Goal: Task Accomplishment & Management: Manage account settings

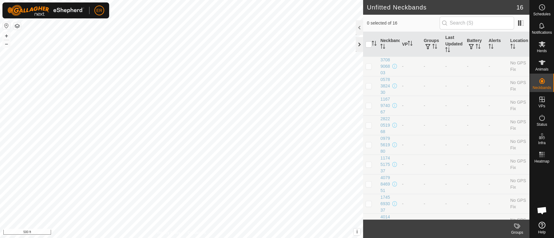
scroll to position [5118, 0]
click at [358, 47] on div at bounding box center [359, 44] width 7 height 15
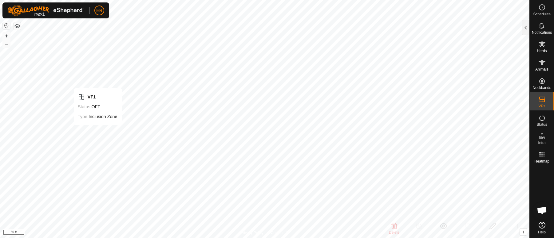
checkbox input "false"
drag, startPoint x: 119, startPoint y: 149, endPoint x: 0, endPoint y: -56, distance: 237.4
click at [0, 0] on html "ER Schedules Notifications Herds Animals Neckbands VPs Status Infra Heatmap Hel…" at bounding box center [277, 119] width 554 height 238
click at [154, 0] on html "ER Schedules Notifications Herds Animals Neckbands VPs Status Infra Heatmap Hel…" at bounding box center [277, 119] width 554 height 238
click at [123, 0] on html "ER Schedules Notifications Herds Animals Neckbands VPs Status Infra Heatmap Hel…" at bounding box center [277, 119] width 554 height 238
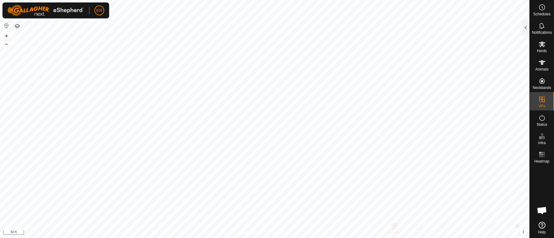
click at [448, 238] on html "ER Schedules Notifications Herds Animals Neckbands VPs Status Infra Heatmap Hel…" at bounding box center [277, 119] width 554 height 238
click at [544, 238] on html "ER Schedules Notifications Herds Animals Neckbands VPs Status Infra Heatmap Hel…" at bounding box center [277, 119] width 554 height 238
click at [290, 238] on html "ER Schedules Notifications Herds Animals Neckbands VPs Status Infra Heatmap Hel…" at bounding box center [277, 119] width 554 height 238
click at [288, 238] on html "ER Schedules Notifications Herds Animals Neckbands VPs Status Infra Heatmap Hel…" at bounding box center [277, 119] width 554 height 238
click at [7, 45] on button "–" at bounding box center [6, 43] width 7 height 7
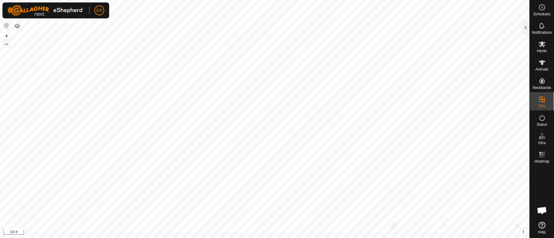
click at [7, 45] on button "–" at bounding box center [6, 43] width 7 height 7
click at [540, 45] on icon at bounding box center [541, 44] width 7 height 6
click at [526, 27] on div at bounding box center [525, 27] width 7 height 15
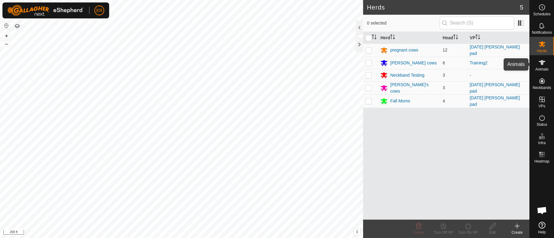
click at [541, 60] on icon at bounding box center [541, 62] width 7 height 7
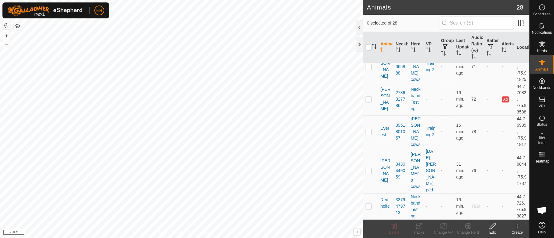
scroll to position [1045, 0]
click at [358, 44] on div at bounding box center [359, 44] width 7 height 15
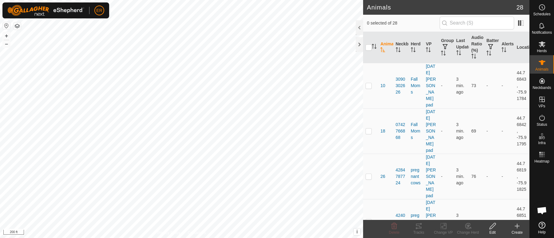
scroll to position [5118, 0]
click at [387, 238] on html "ER Schedules Notifications Herds Animals Neckbands VPs Status Infra Heatmap Hel…" at bounding box center [277, 119] width 554 height 238
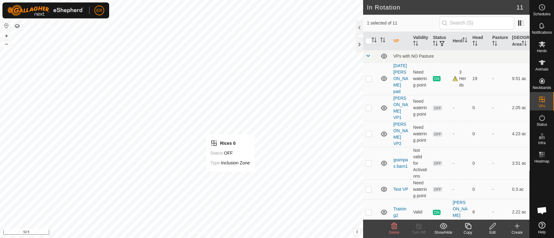
checkbox input "false"
checkbox input "true"
checkbox input "false"
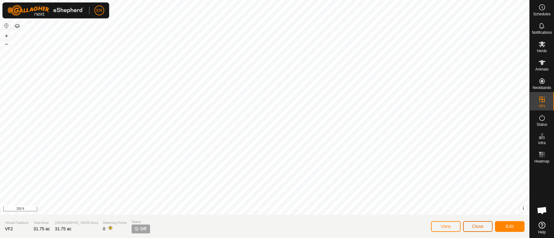
click at [472, 227] on span "Close" at bounding box center [478, 226] width 12 height 5
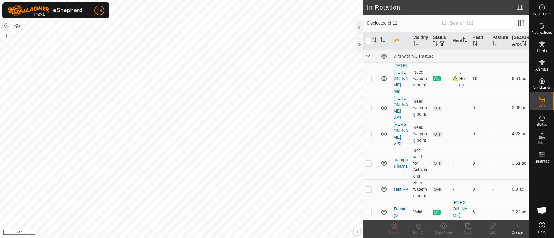
checkbox input "true"
click at [7, 43] on button "–" at bounding box center [6, 43] width 7 height 7
click at [492, 226] on icon at bounding box center [493, 226] width 8 height 7
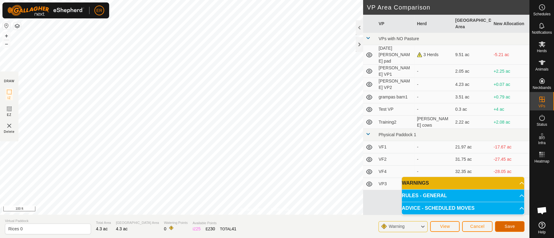
click at [517, 226] on button "Save" at bounding box center [510, 227] width 30 height 11
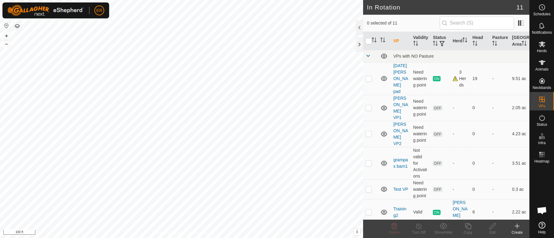
checkbox input "true"
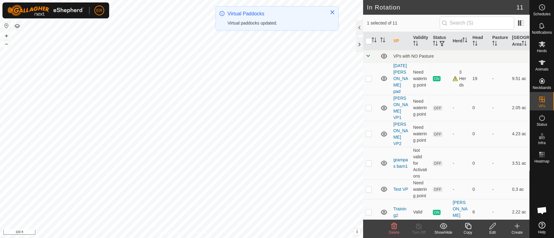
click at [489, 227] on icon at bounding box center [493, 226] width 8 height 7
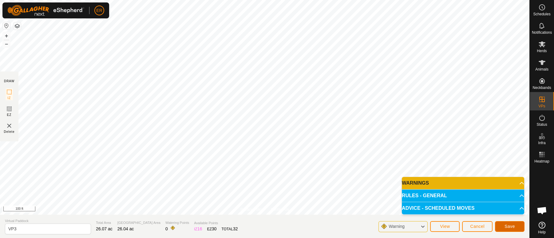
click at [510, 226] on span "Save" at bounding box center [509, 226] width 10 height 5
click at [481, 228] on span "Cancel" at bounding box center [477, 226] width 14 height 5
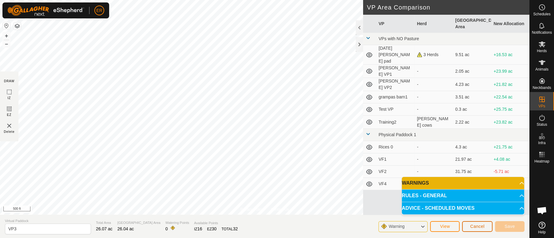
click at [474, 224] on span "Cancel" at bounding box center [477, 226] width 14 height 5
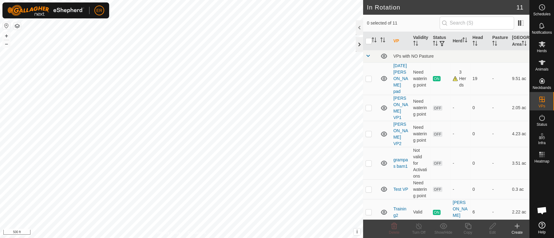
click at [358, 44] on div at bounding box center [359, 44] width 7 height 15
